Goal: Find specific page/section: Find specific page/section

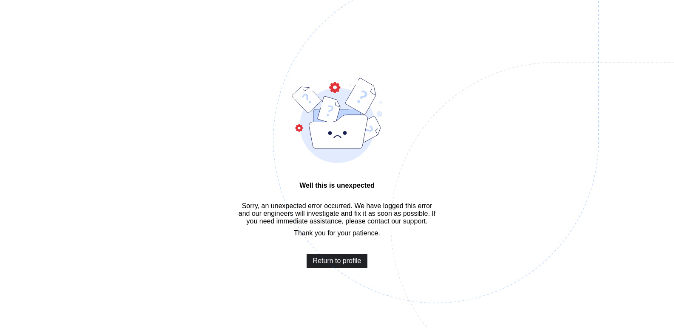
click at [321, 265] on span "Return to profile" at bounding box center [337, 261] width 48 height 8
